Goal: Navigation & Orientation: Find specific page/section

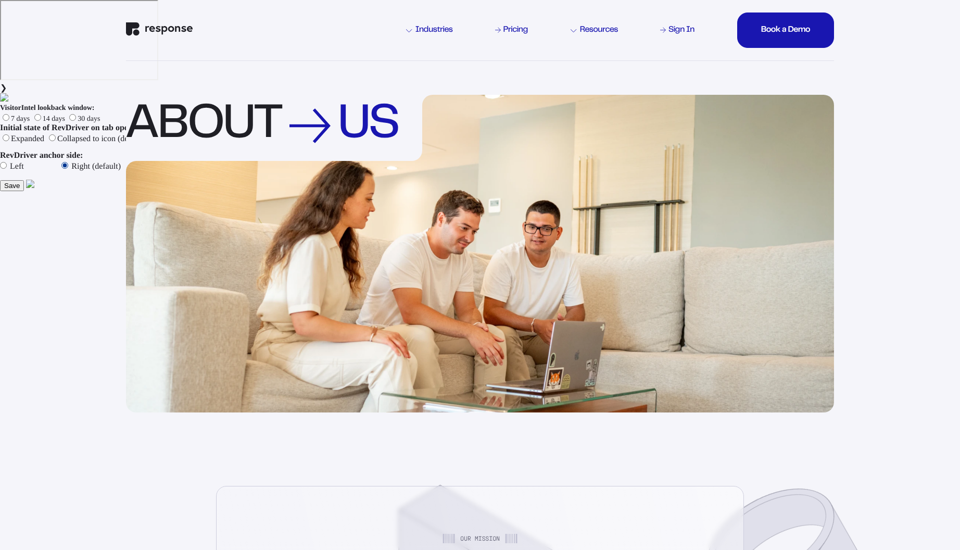
drag, startPoint x: 133, startPoint y: 32, endPoint x: 119, endPoint y: 2, distance: 33.5
click at [134, 32] on img "Response Home" at bounding box center [159, 29] width 67 height 14
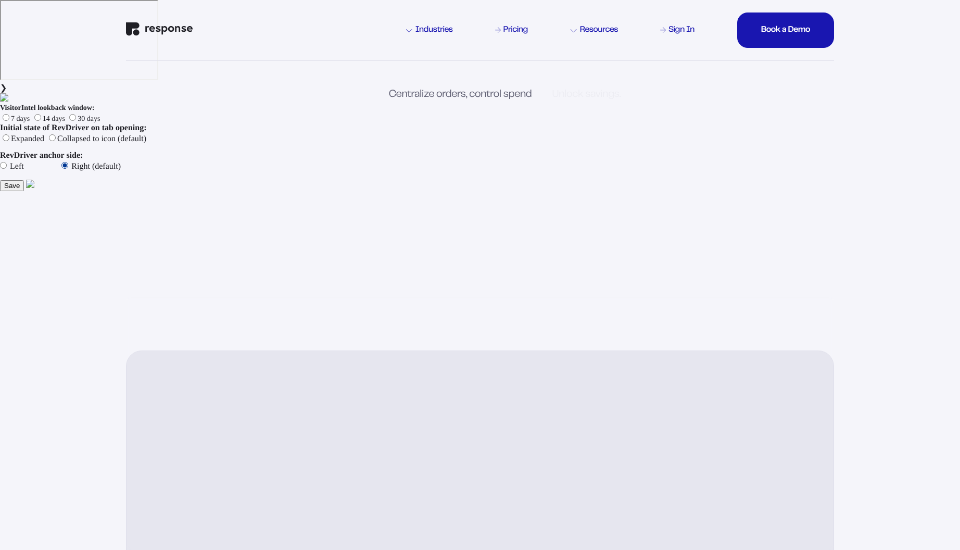
scroll to position [1, 0]
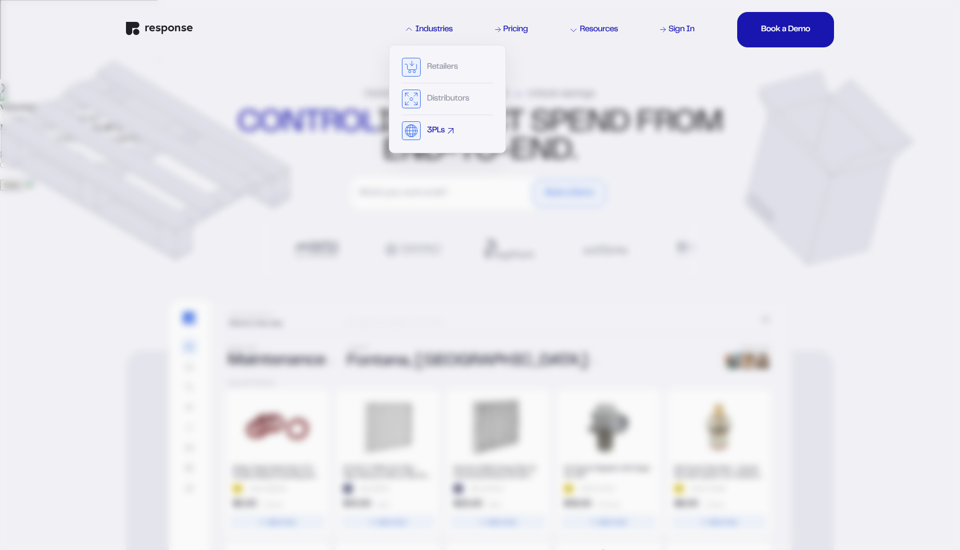
click at [432, 128] on div "3PLs" at bounding box center [436, 131] width 18 height 8
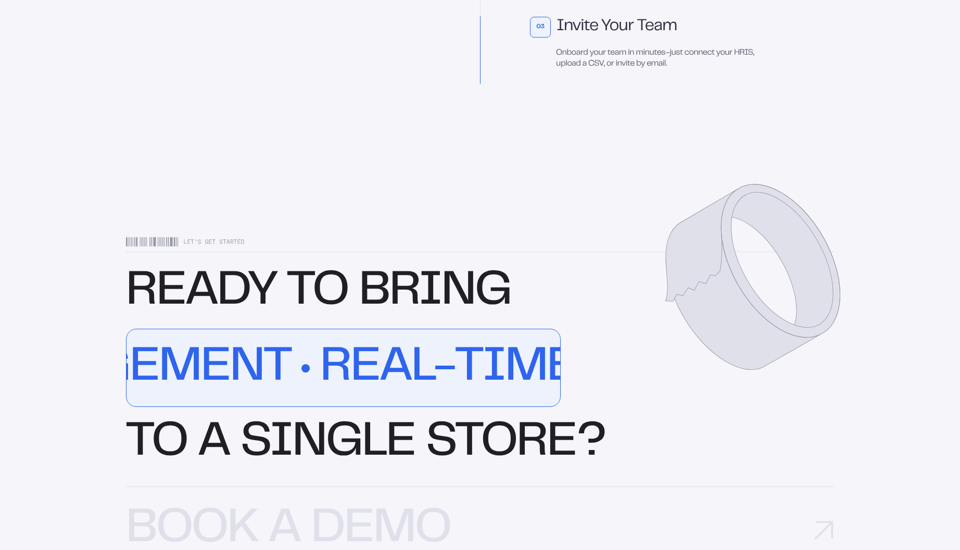
scroll to position [3265, 0]
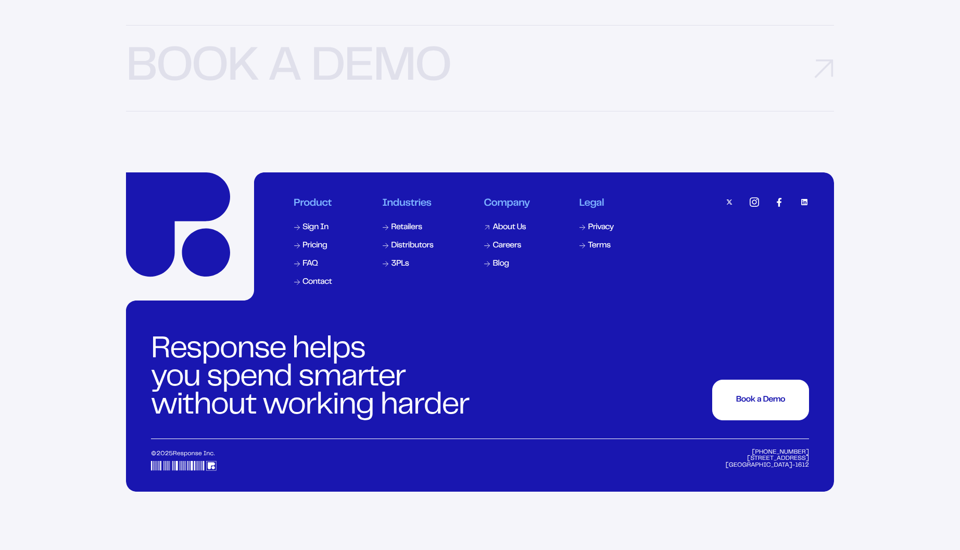
click at [498, 232] on div "About Us" at bounding box center [509, 227] width 33 height 8
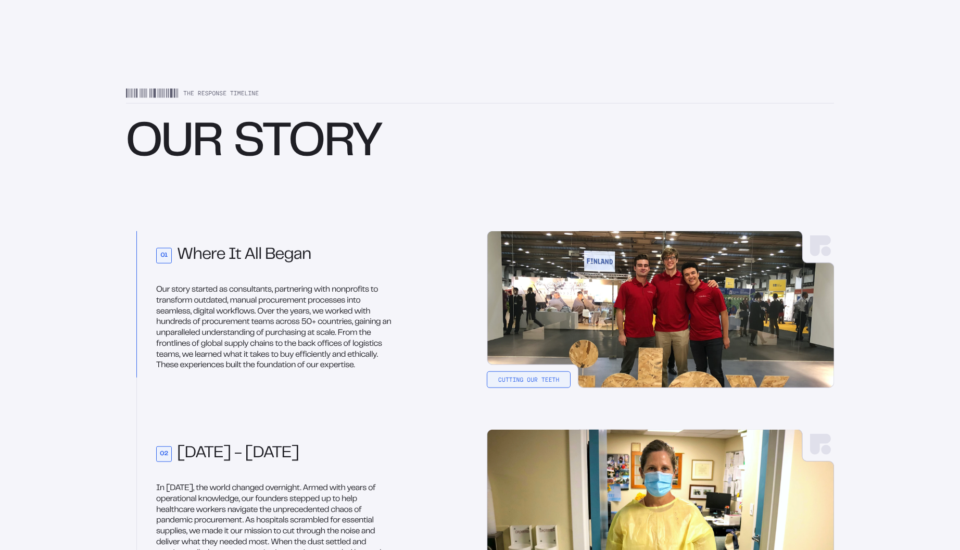
scroll to position [814, 0]
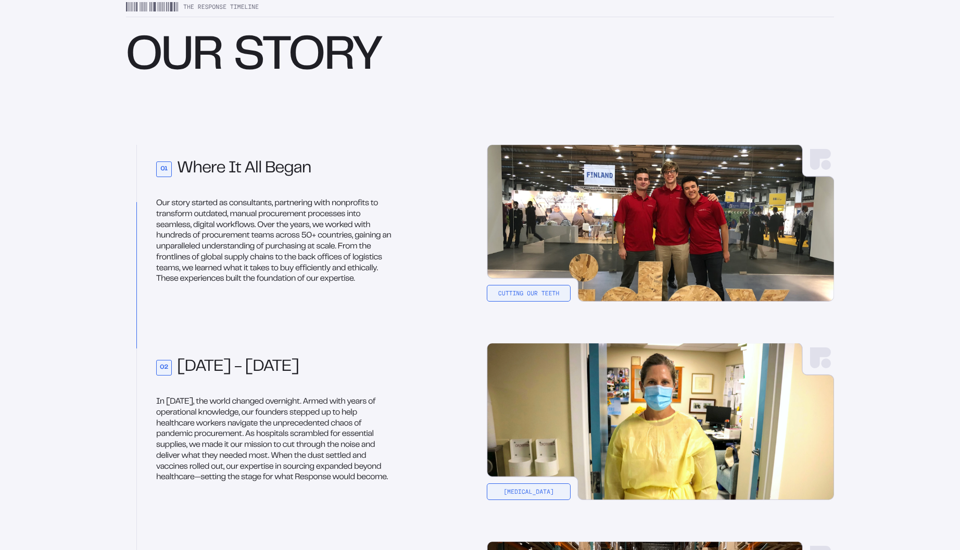
click at [513, 294] on img at bounding box center [660, 223] width 347 height 157
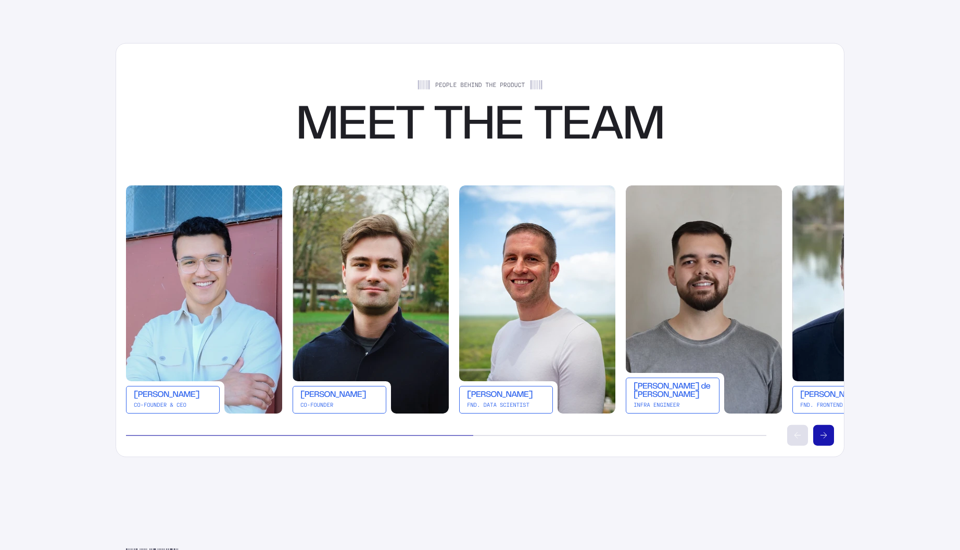
scroll to position [1808, 0]
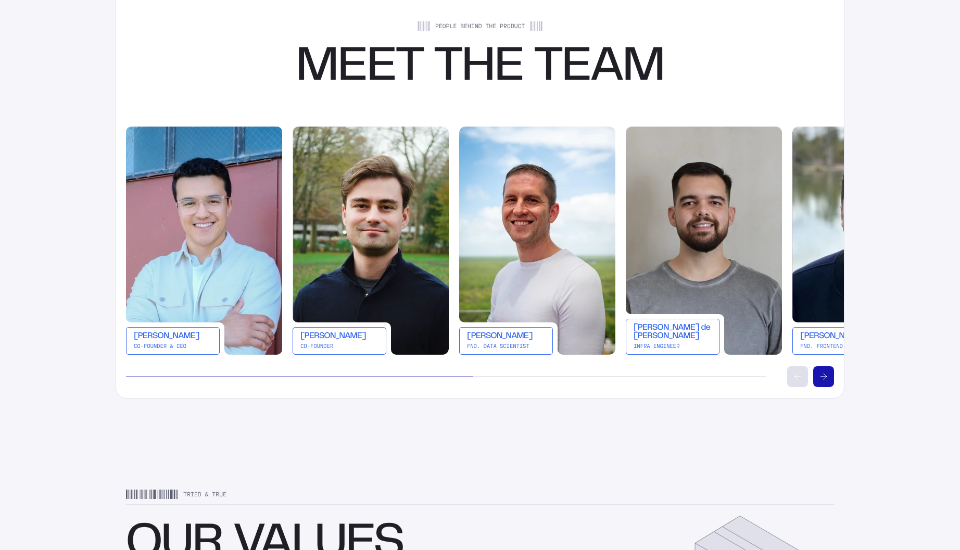
click at [823, 377] on icon "Scroll right" at bounding box center [824, 376] width 6 height 6
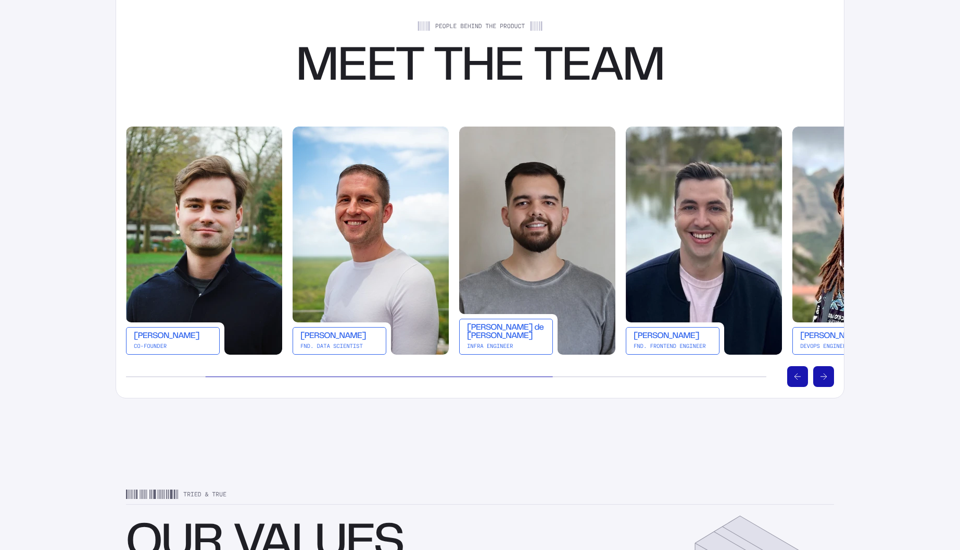
click at [822, 377] on icon "Scroll right" at bounding box center [824, 376] width 6 height 6
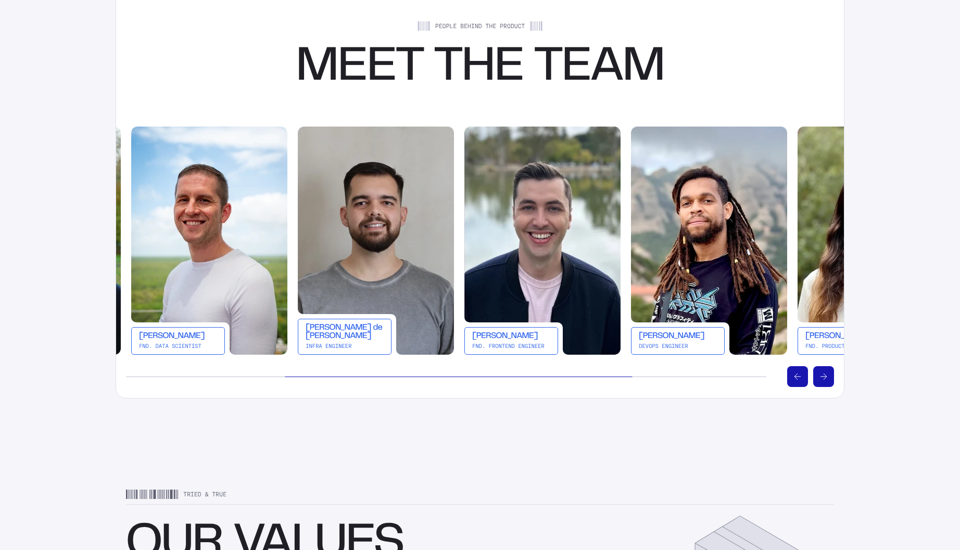
scroll to position [0, 333]
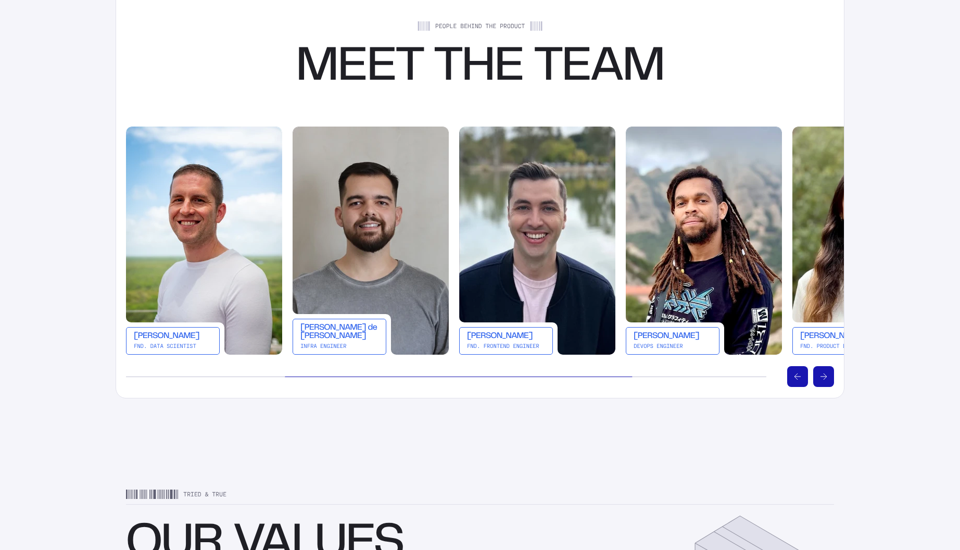
click at [822, 377] on icon "Scroll right" at bounding box center [824, 376] width 6 height 6
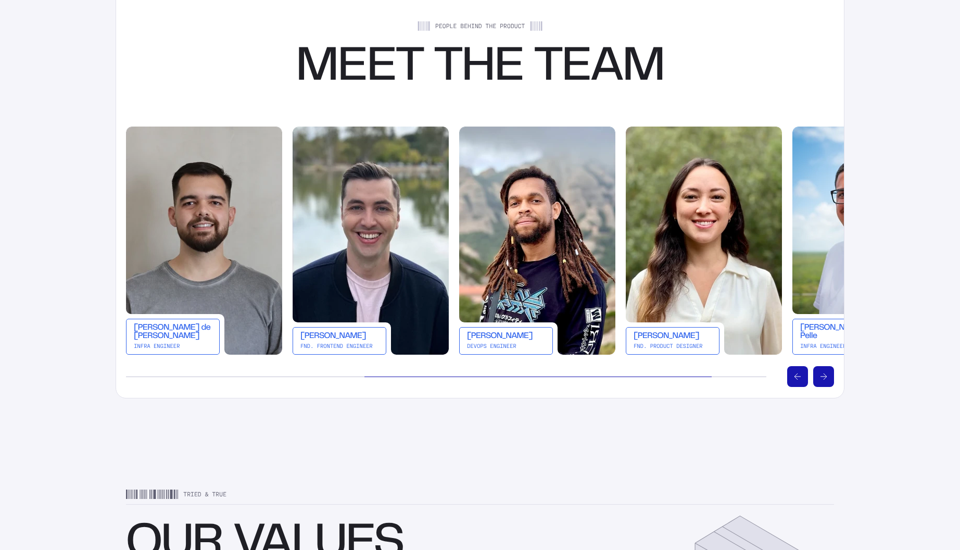
click at [822, 377] on icon "Scroll right" at bounding box center [824, 376] width 6 height 6
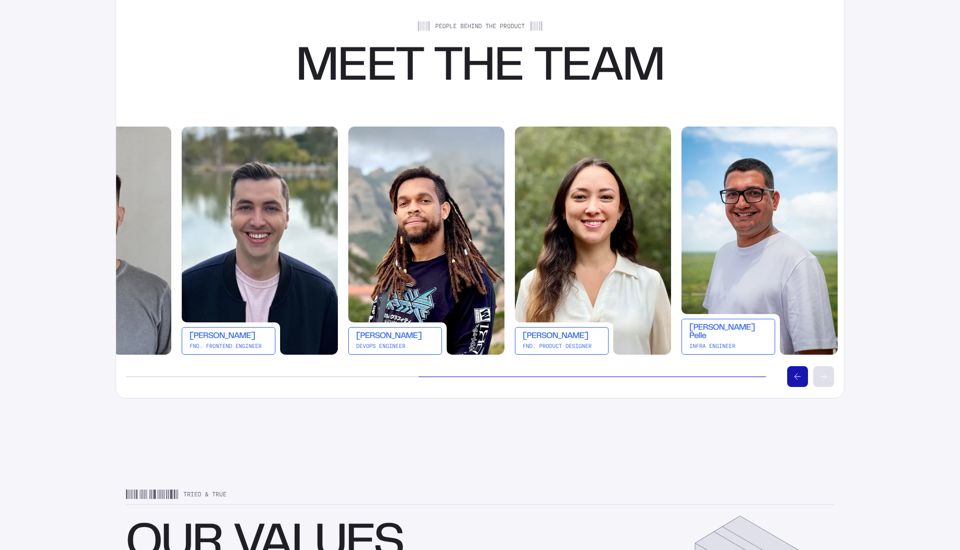
scroll to position [0, 614]
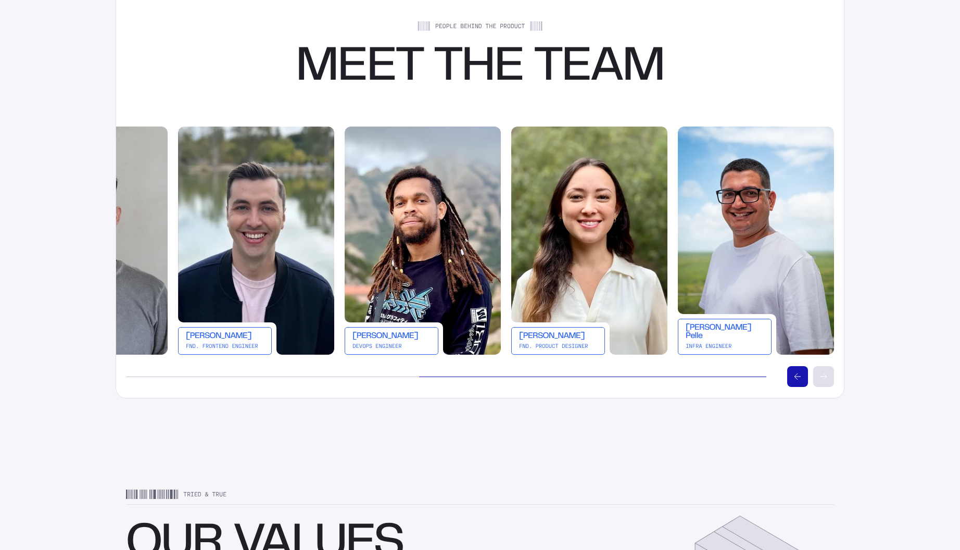
click at [800, 375] on icon "Scroll left" at bounding box center [798, 376] width 6 height 6
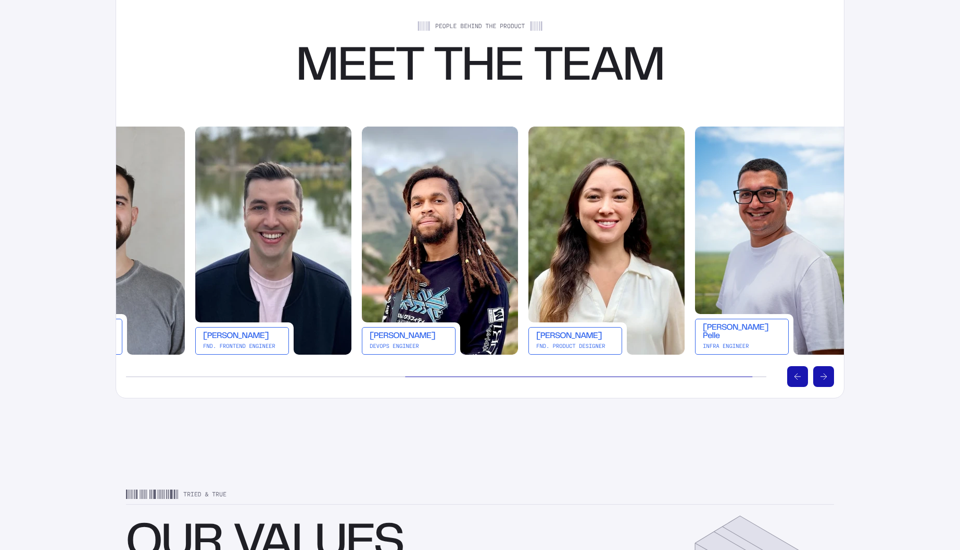
click at [800, 375] on icon "Scroll left" at bounding box center [798, 376] width 6 height 6
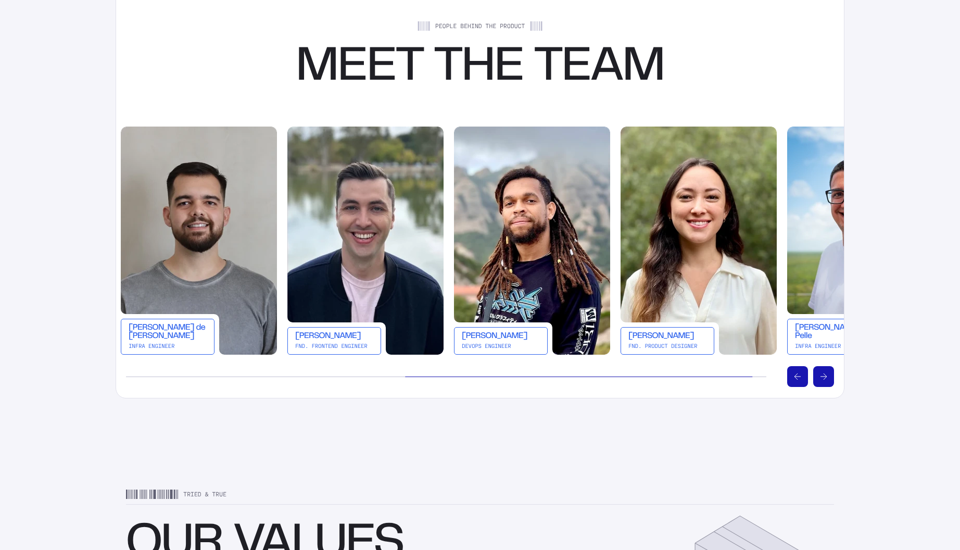
click at [800, 375] on icon "Scroll left" at bounding box center [798, 376] width 6 height 6
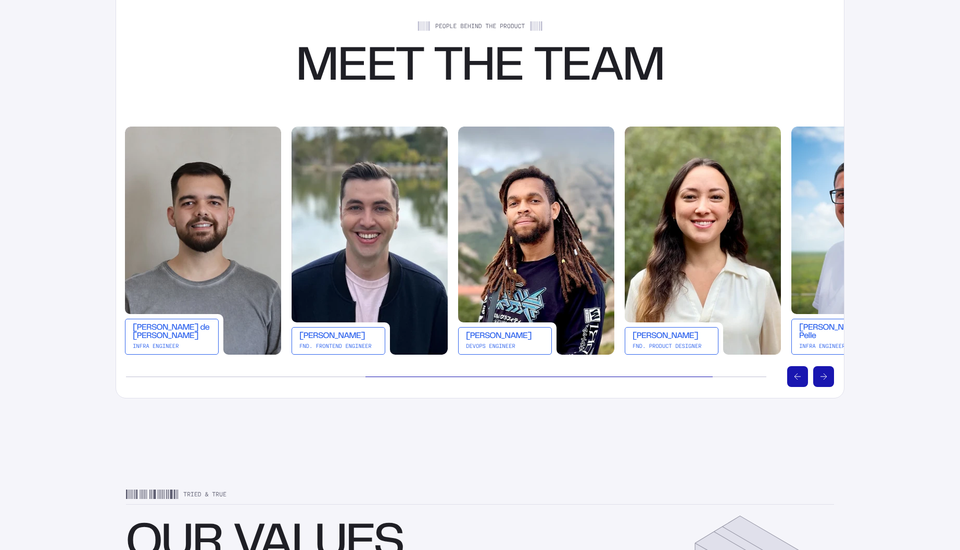
click at [800, 375] on icon "Scroll left" at bounding box center [798, 376] width 6 height 6
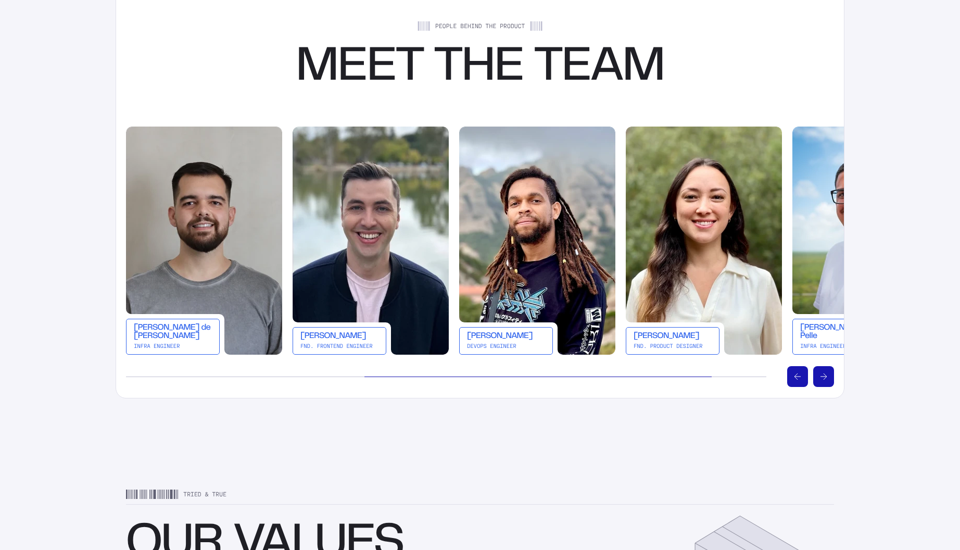
click at [800, 375] on icon "Scroll left" at bounding box center [798, 376] width 6 height 6
click at [797, 375] on icon "Scroll left" at bounding box center [798, 376] width 6 height 6
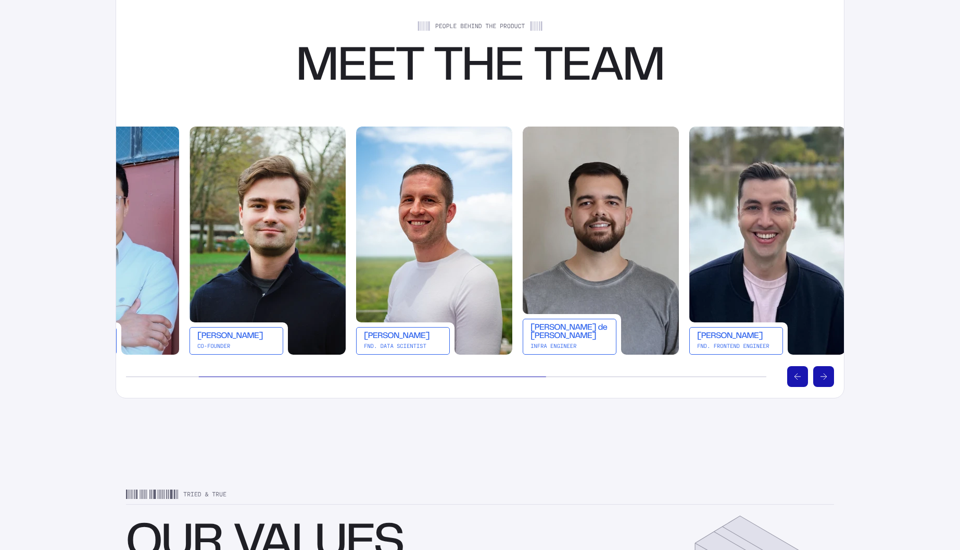
scroll to position [0, 0]
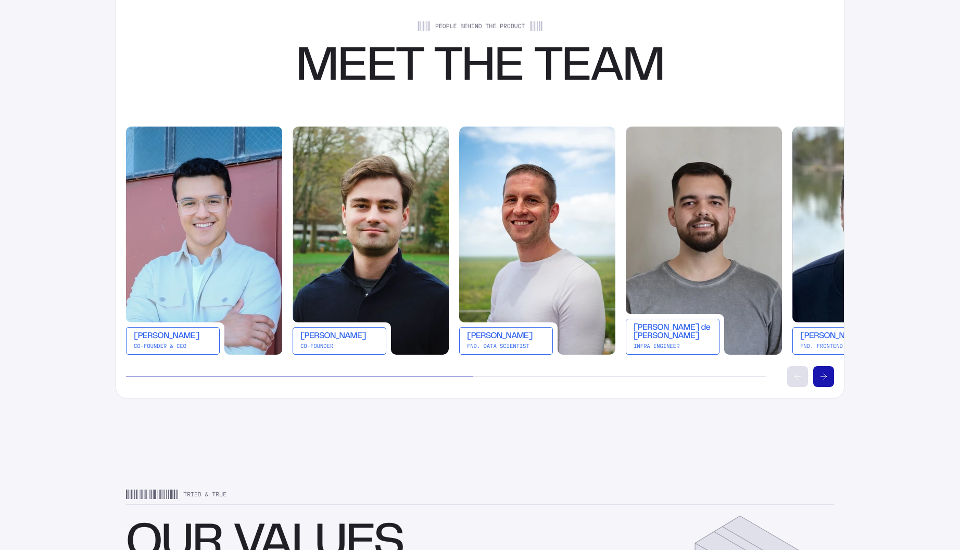
drag, startPoint x: 375, startPoint y: 378, endPoint x: 152, endPoint y: 320, distance: 230.7
click at [143, 369] on div at bounding box center [446, 376] width 640 height 21
click at [199, 252] on img at bounding box center [204, 241] width 156 height 228
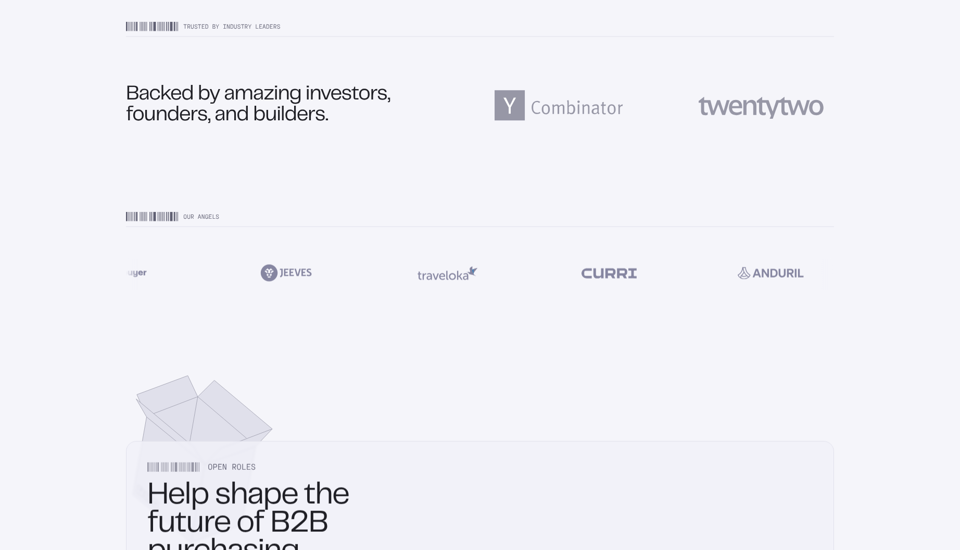
scroll to position [3288, 0]
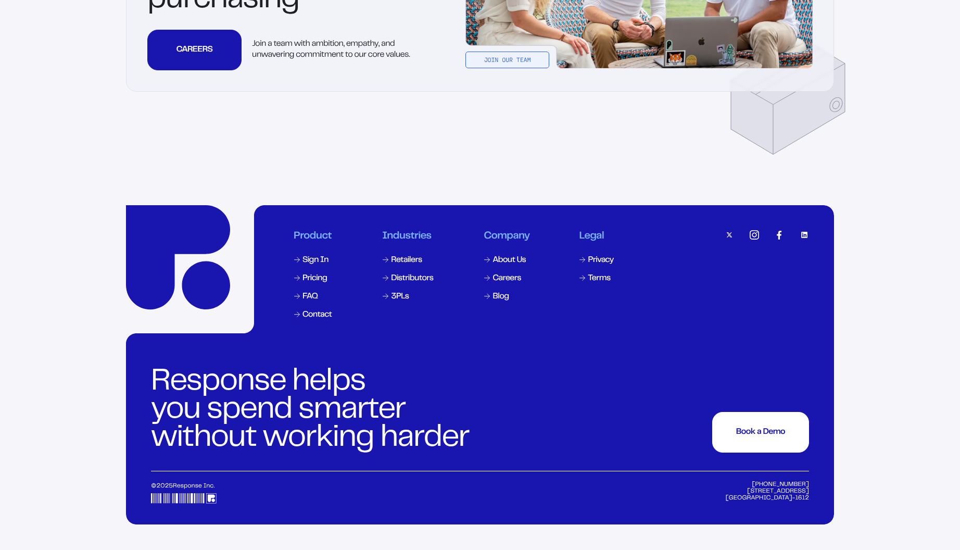
click at [804, 236] on img at bounding box center [804, 234] width 9 height 9
